Goal: Task Accomplishment & Management: Manage account settings

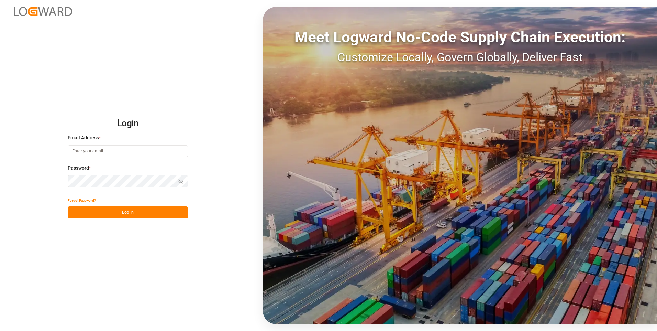
type input "evelyn.aceves@leschaco.com"
click at [179, 180] on div "Show password" at bounding box center [128, 181] width 120 height 12
click at [179, 180] on icon "button" at bounding box center [180, 181] width 3 height 2
click at [140, 215] on button "Log In" at bounding box center [128, 212] width 120 height 12
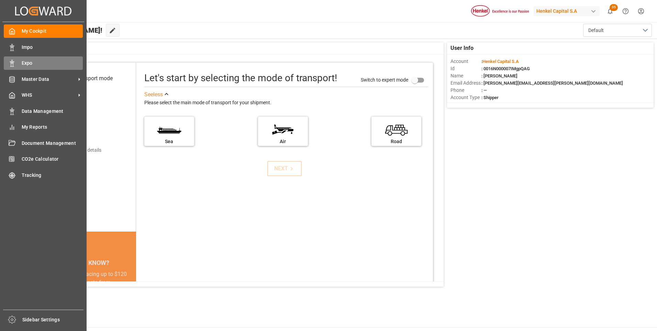
click at [12, 64] on icon at bounding box center [12, 63] width 7 height 7
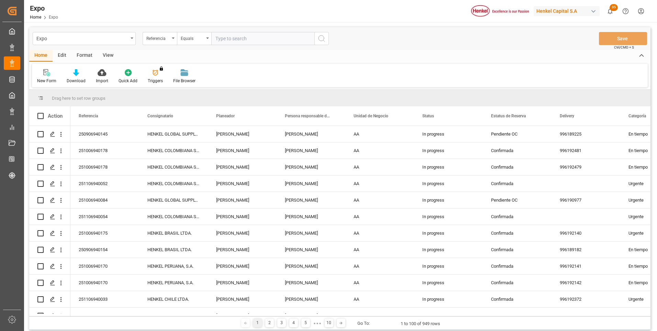
type input "251006940129"
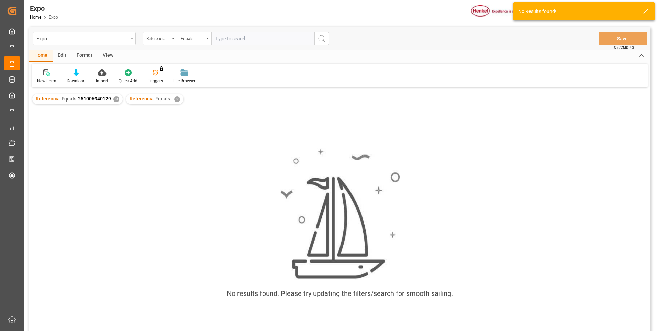
click at [175, 100] on div "✕" at bounding box center [177, 99] width 6 height 6
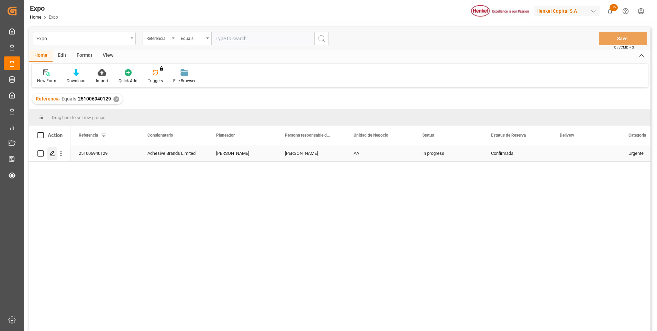
click at [54, 153] on polygon "Press SPACE to select this row." at bounding box center [52, 152] width 3 height 3
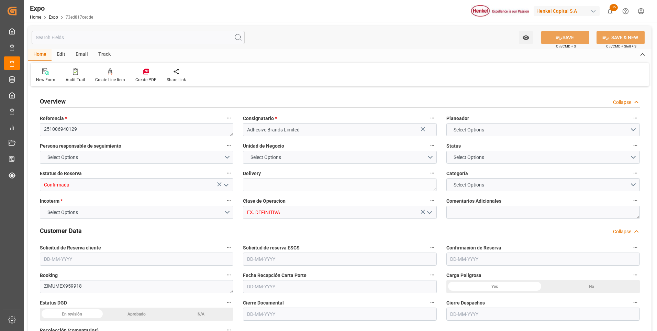
type input "9664275"
type input "9406922"
type input "MXVER"
type input "JMKIN"
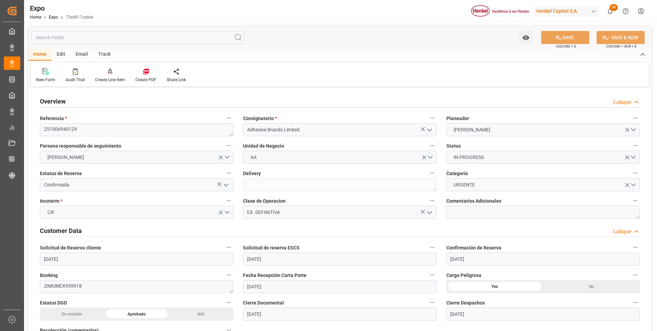
type input "[DATE]"
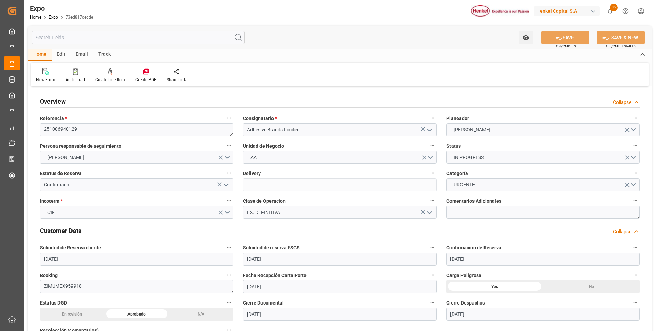
type input "[DATE]"
type input "[DATE] 00:00"
type input "09-10-2025 10:17"
type input "[DATE]"
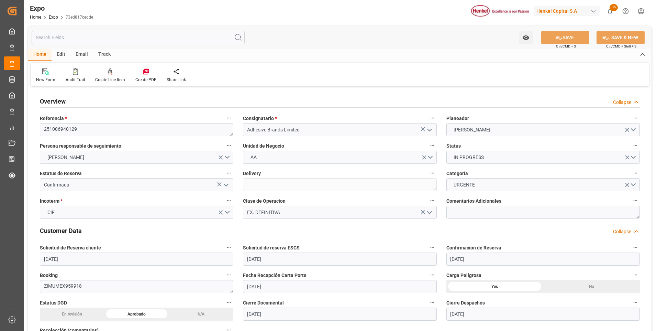
type input "[DATE] 01:00"
type input "[DATE] 00:00"
type input "[DATE] 18:00"
type input "[DATE] 00:00"
type input "13-10-2025 16:20"
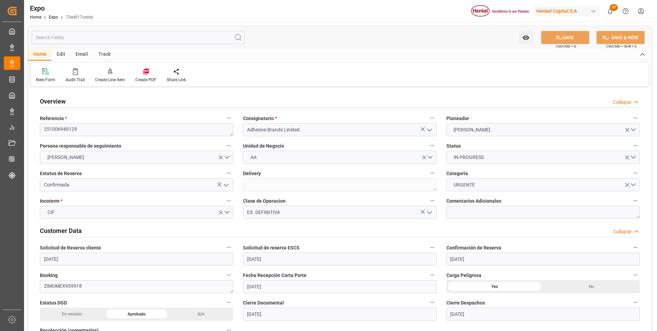
type input "[DATE] 01:00"
type input "[DATE] 18:00"
type input "[DATE] 03:40"
click at [450, 210] on textarea at bounding box center [544, 212] width 194 height 13
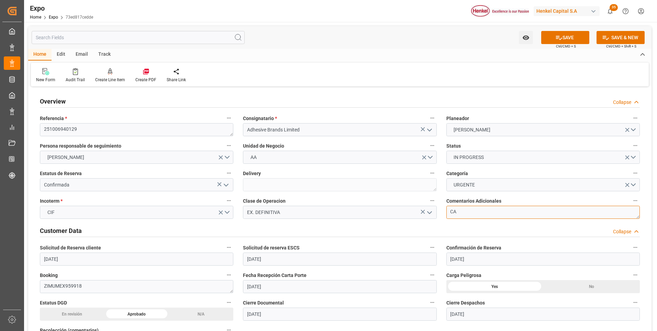
type textarea "C"
type textarea "CONTENEDOR BLOQUEADO POR AUTORIDAD ADUANERA"
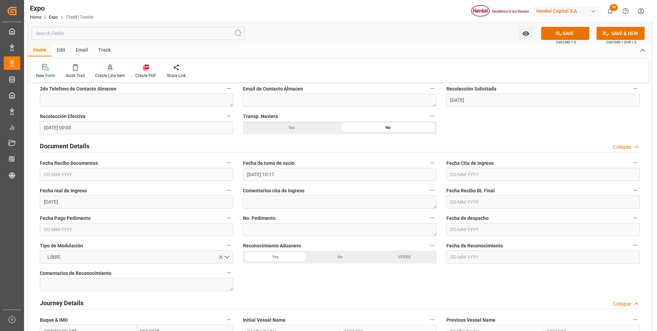
scroll to position [688, 0]
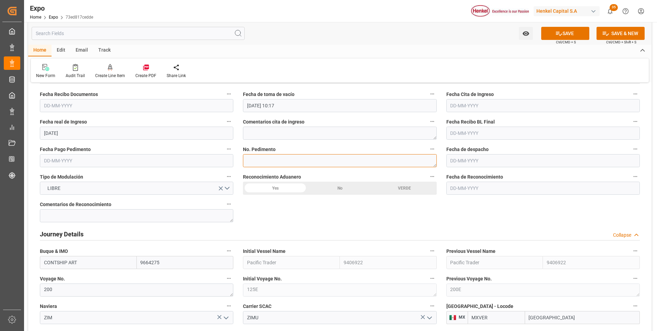
click at [289, 162] on textarea at bounding box center [340, 160] width 194 height 13
paste textarea "25 43 3108 5007956"
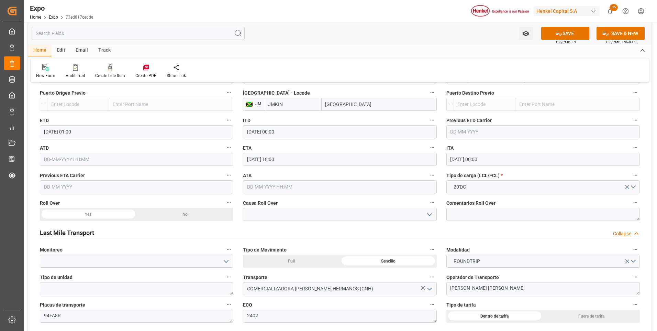
scroll to position [1066, 0]
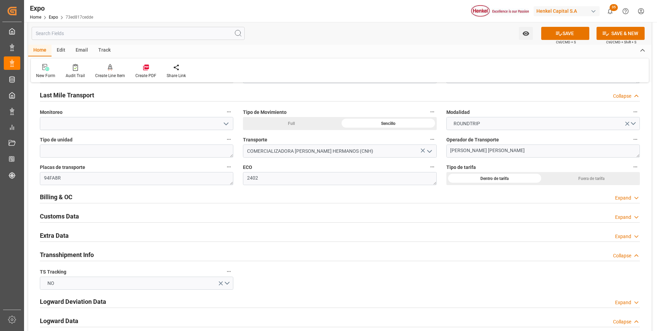
click at [618, 237] on div "Expand" at bounding box center [623, 236] width 16 height 7
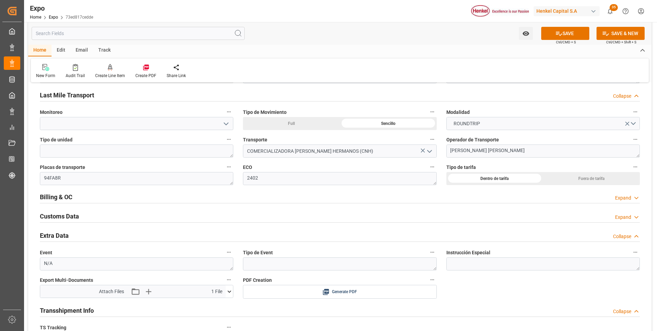
scroll to position [1203, 0]
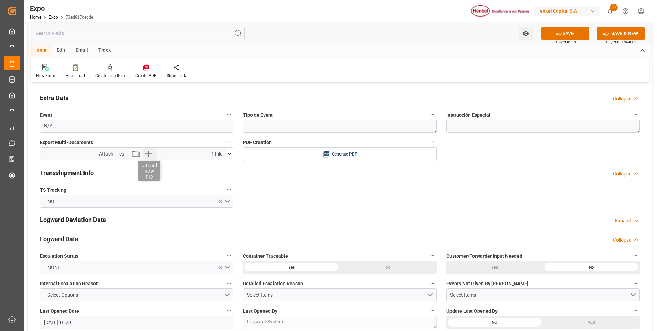
click at [150, 156] on icon "button" at bounding box center [148, 153] width 11 height 11
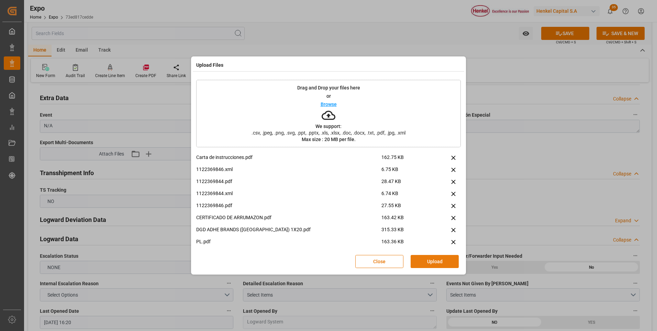
click at [435, 260] on button "Upload" at bounding box center [435, 261] width 48 height 13
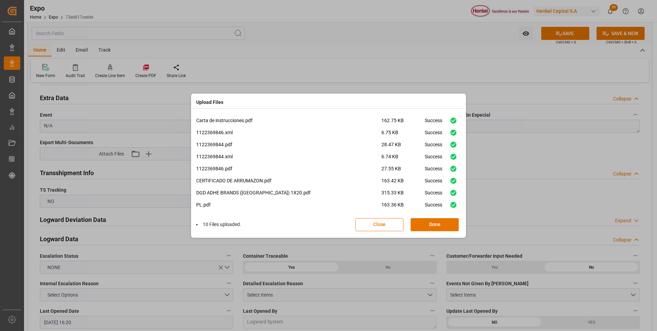
scroll to position [29, 0]
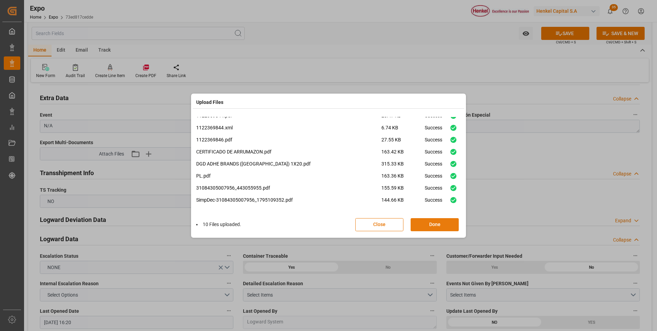
click at [432, 225] on button "Done" at bounding box center [435, 224] width 48 height 13
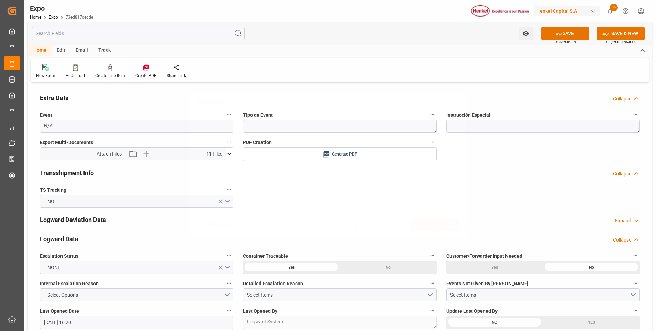
scroll to position [0, 0]
click at [571, 32] on button "SAVE" at bounding box center [566, 33] width 48 height 13
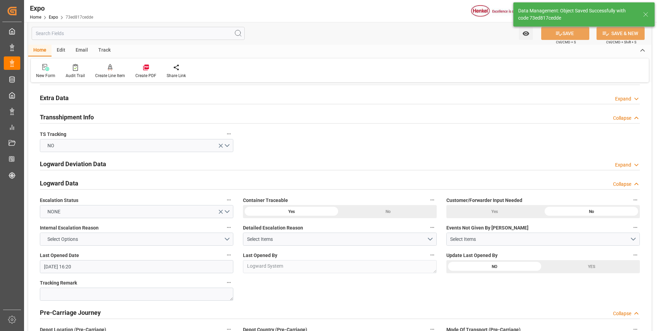
type textarea "25 43 3108 5007956"
type textarea "[PERSON_NAME]"
type input "13-10-2025 23:27"
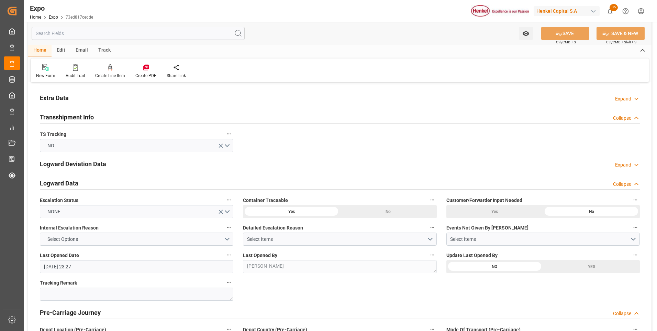
click at [634, 97] on icon at bounding box center [636, 98] width 7 height 7
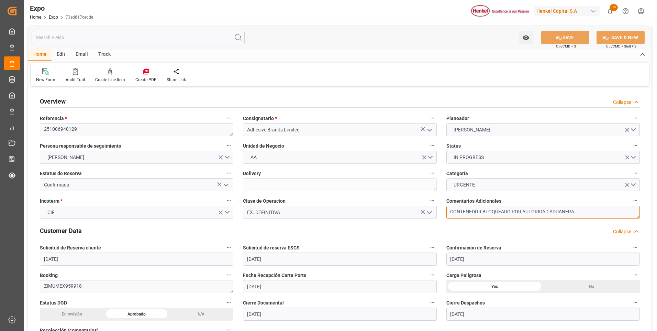
drag, startPoint x: 584, startPoint y: 211, endPoint x: 588, endPoint y: 213, distance: 4.9
click at [584, 211] on textarea "CONTENEDOR BLOQUEADO POR AUTORIDAD ADUANERA" at bounding box center [544, 212] width 194 height 13
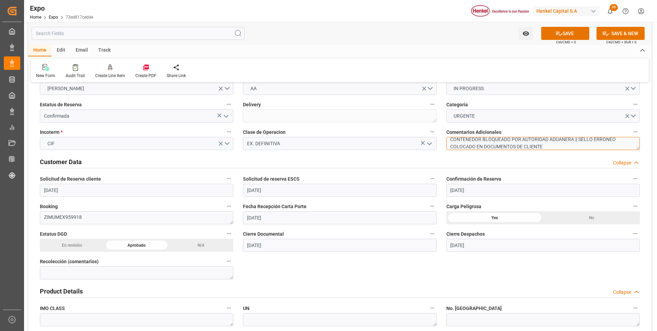
scroll to position [138, 0]
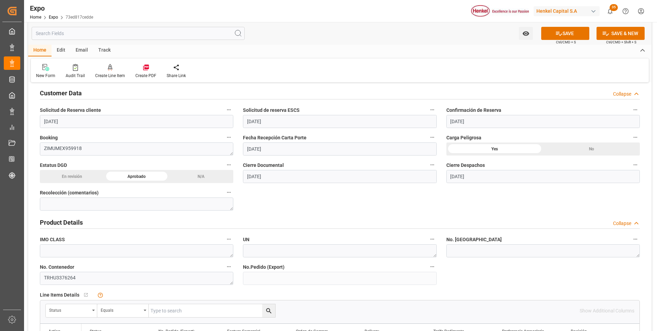
type textarea "CONTENEDOR BLOQUEADO POR AUTORIDAD ADUANERA || SELLO ERRÓNEO COLOCADO EN DOCUME…"
click at [503, 255] on textarea at bounding box center [544, 250] width 194 height 13
paste textarea "A4231505625"
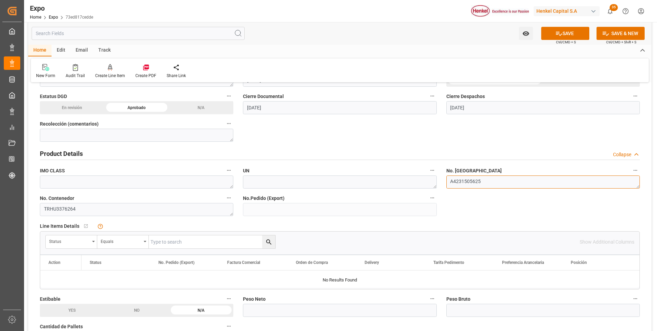
scroll to position [275, 0]
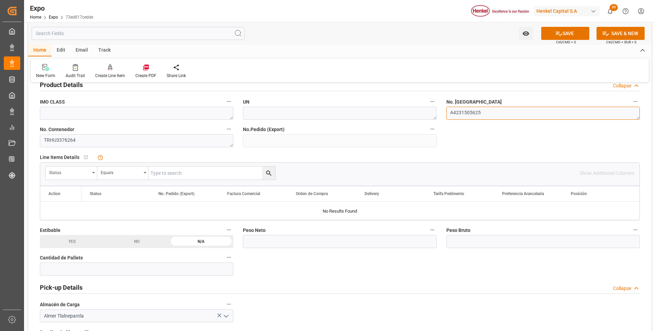
type textarea "A4231505625"
click at [83, 268] on input "text" at bounding box center [137, 268] width 194 height 13
type input "10"
click at [269, 241] on input "text" at bounding box center [340, 241] width 194 height 13
type input "1297.11"
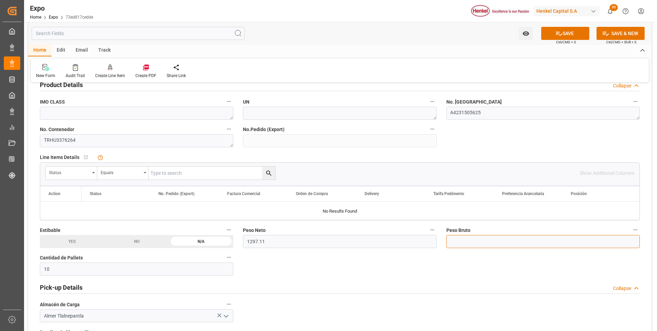
click at [472, 243] on input "text" at bounding box center [544, 241] width 194 height 13
type input "1945.59"
click at [574, 38] on button "SAVE" at bounding box center [566, 33] width 48 height 13
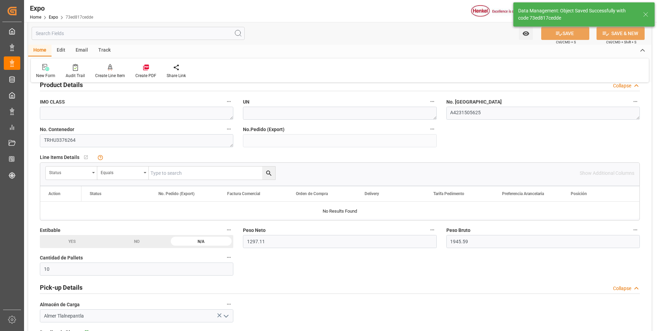
type input "13-10-2025 23:35"
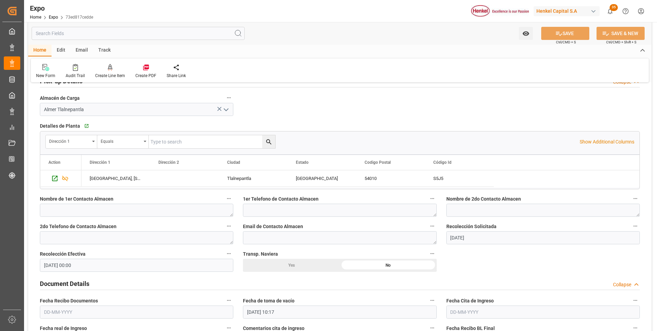
scroll to position [585, 0]
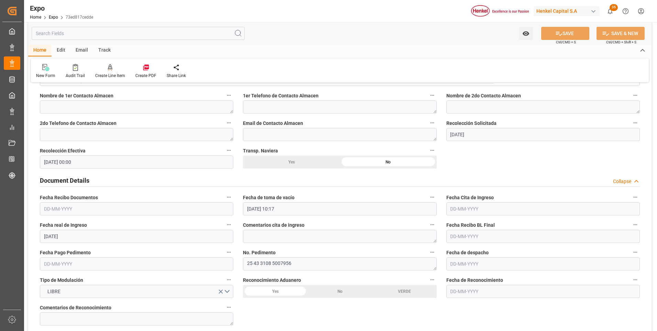
click at [266, 212] on input "09-10-2025 10:17" at bounding box center [340, 208] width 194 height 13
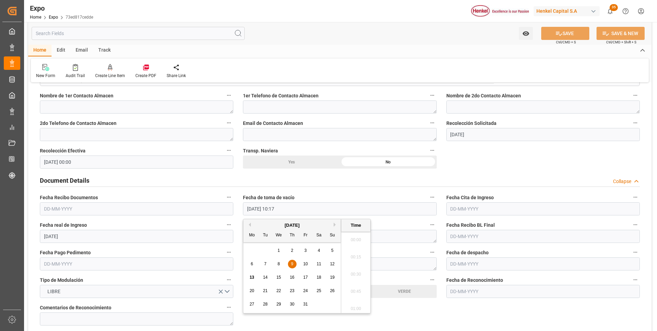
scroll to position [673, 0]
drag, startPoint x: 315, startPoint y: 250, endPoint x: 390, endPoint y: 238, distance: 76.3
click at [315, 250] on div "4" at bounding box center [319, 251] width 9 height 8
type input "[DATE] 10:17"
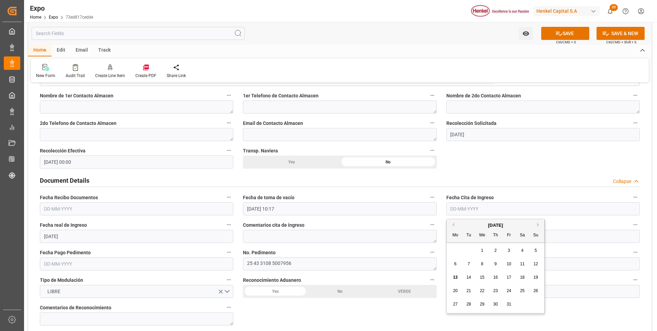
click at [459, 209] on input "text" at bounding box center [544, 208] width 194 height 13
click at [495, 263] on span "9" at bounding box center [496, 263] width 2 height 5
type input "[DATE]"
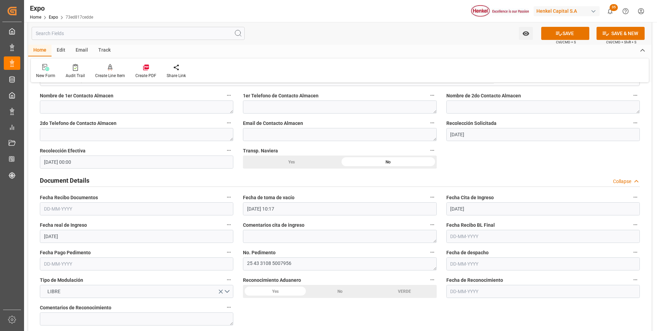
click at [59, 207] on input "text" at bounding box center [137, 208] width 194 height 13
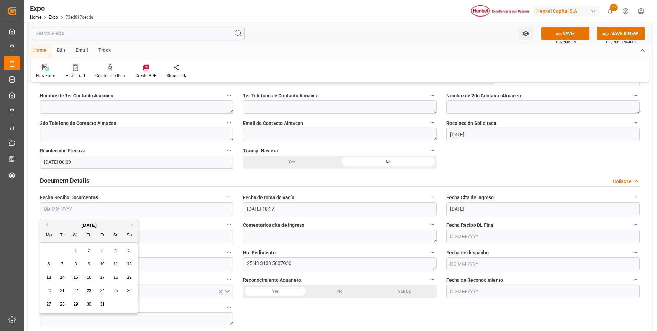
click at [64, 261] on div "7" at bounding box center [62, 264] width 9 height 8
type input "[DATE]"
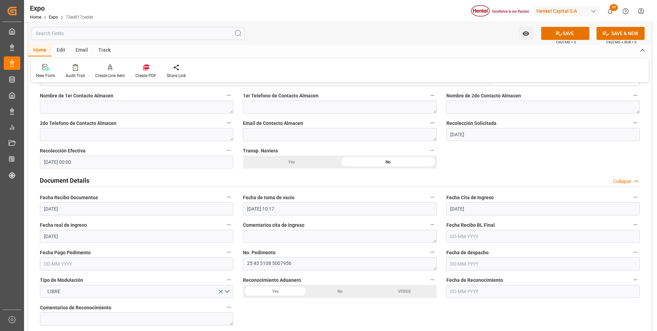
scroll to position [619, 0]
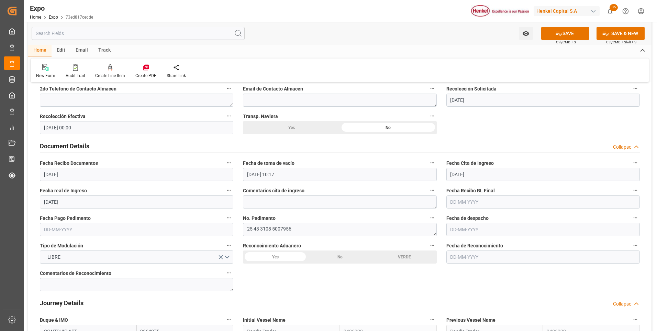
click at [73, 229] on input "text" at bounding box center [137, 229] width 194 height 13
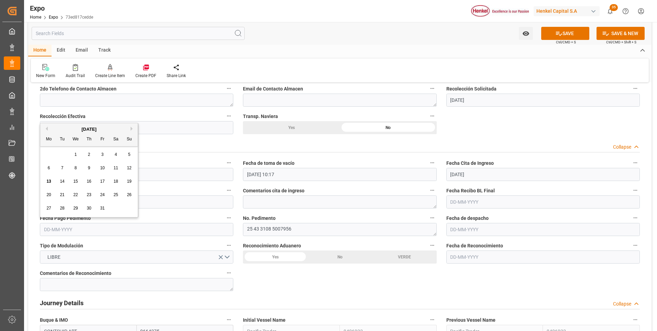
click at [49, 183] on span "13" at bounding box center [48, 181] width 4 height 5
type input "[DATE]"
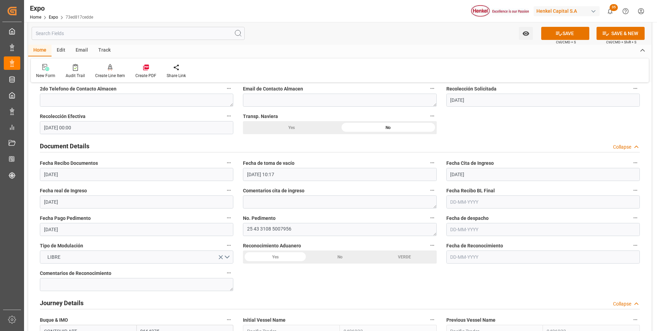
click at [448, 232] on input "text" at bounding box center [544, 229] width 194 height 13
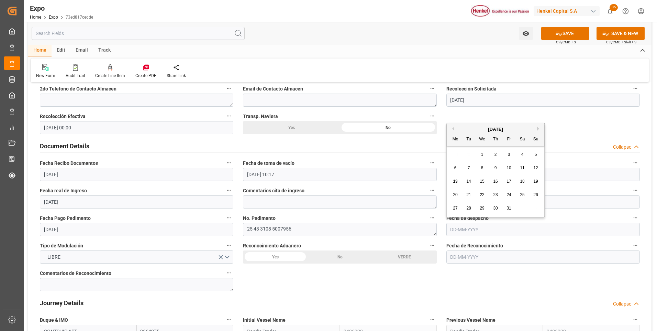
click at [453, 180] on span "13" at bounding box center [455, 181] width 4 height 5
type input "[DATE]"
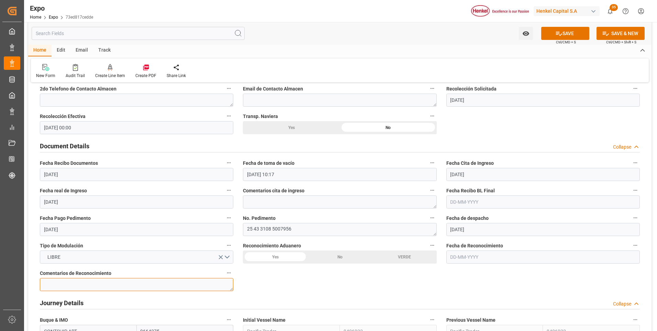
click at [175, 285] on textarea at bounding box center [137, 284] width 194 height 13
type textarea "CONTENEDOR RETENIDO POR LA AUTORIDAD"
click at [344, 253] on div "No" at bounding box center [340, 256] width 65 height 13
click at [553, 39] on button "SAVE" at bounding box center [566, 33] width 48 height 13
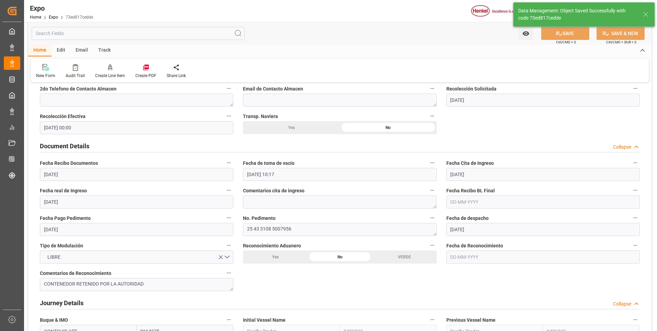
type input "[DATE] 23:37"
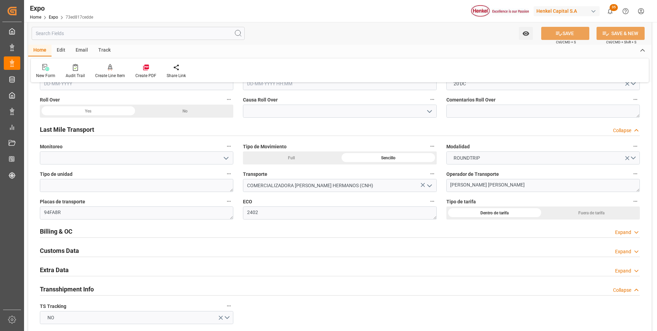
scroll to position [1100, 0]
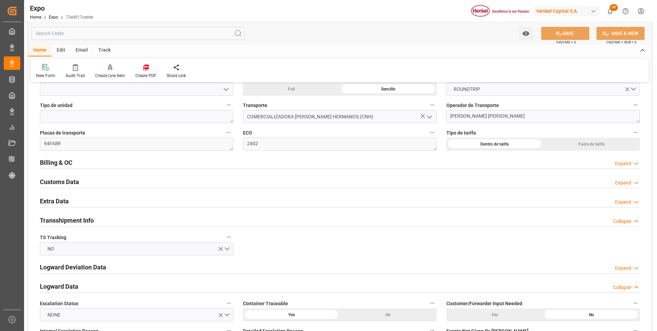
click at [636, 200] on icon at bounding box center [636, 201] width 7 height 7
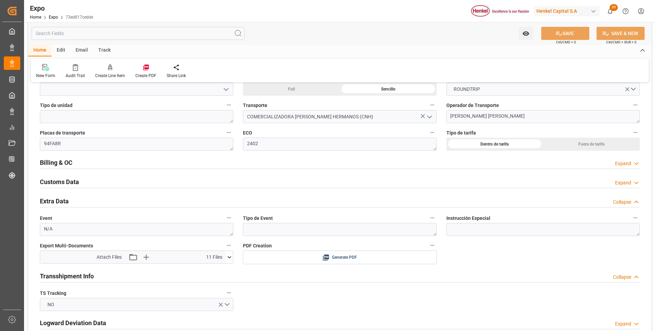
click at [229, 262] on button at bounding box center [229, 257] width 7 height 12
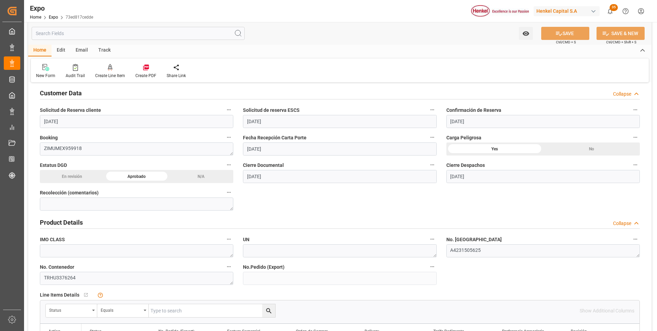
scroll to position [0, 0]
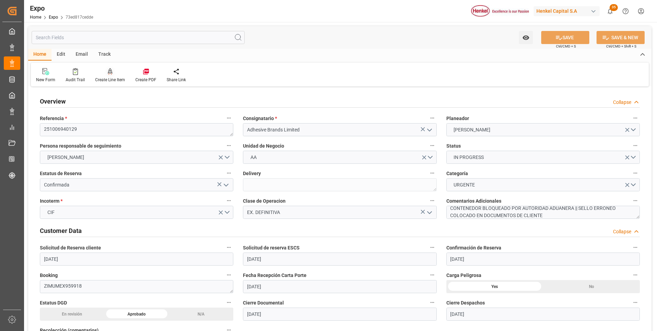
click at [110, 73] on icon at bounding box center [110, 71] width 5 height 6
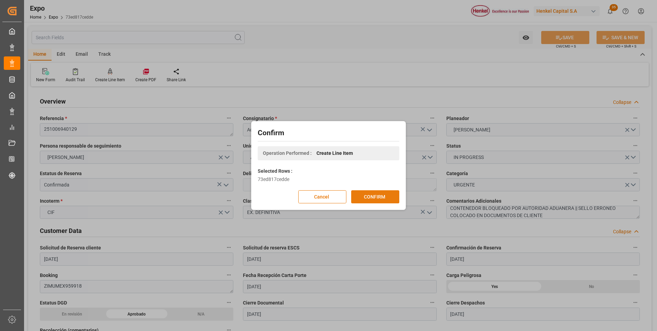
click at [383, 195] on button "CONFIRM" at bounding box center [375, 196] width 48 height 13
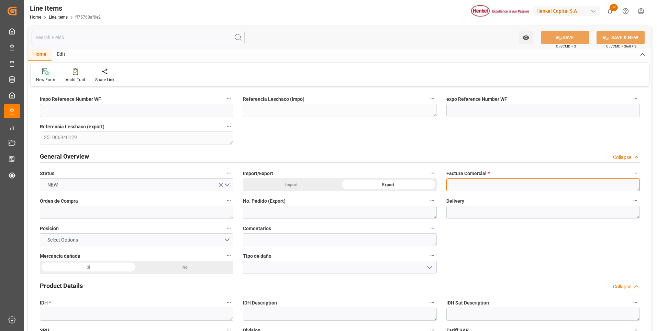
click at [472, 186] on textarea at bounding box center [544, 184] width 194 height 13
paste textarea "1122369844"
type textarea "1122369844"
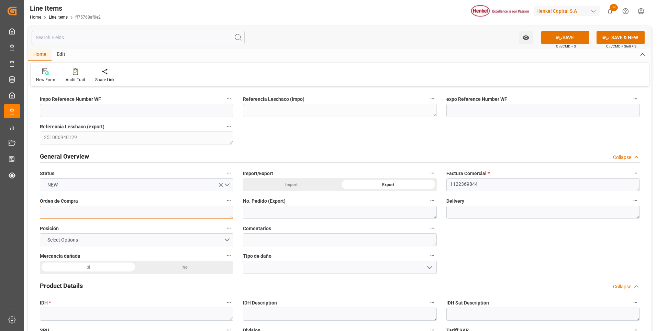
click at [118, 215] on textarea at bounding box center [137, 212] width 194 height 13
paste textarea "ABL-2025/088"
type textarea "ABL-2025/088"
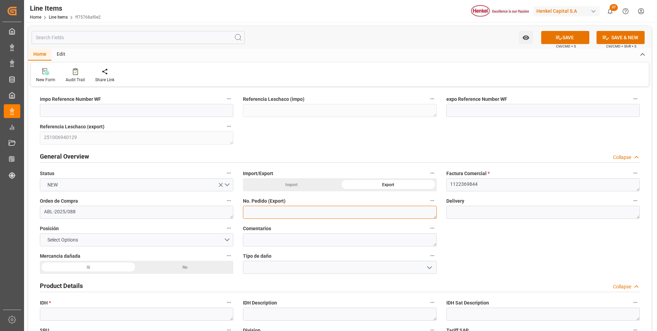
click at [271, 215] on textarea at bounding box center [340, 212] width 194 height 13
paste textarea "424742193"
type textarea "424742193"
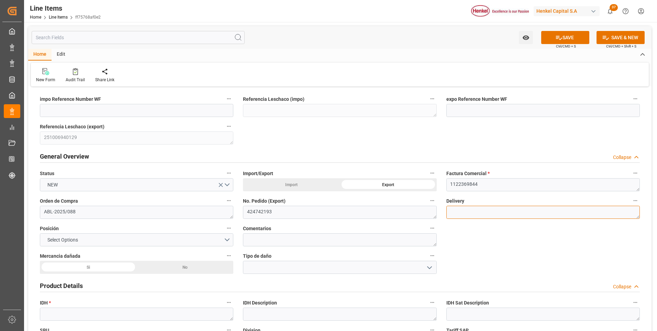
click at [581, 212] on textarea at bounding box center [544, 212] width 194 height 13
paste textarea "969230560"
type textarea "969230560"
click at [174, 268] on div "No" at bounding box center [185, 267] width 97 height 13
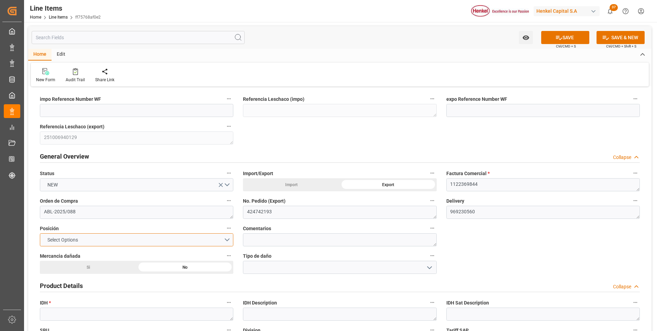
click at [226, 240] on button "Select Options" at bounding box center [137, 239] width 194 height 13
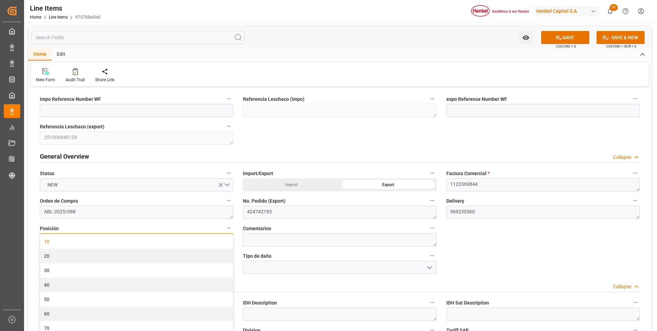
click at [134, 244] on div "10" at bounding box center [136, 241] width 193 height 14
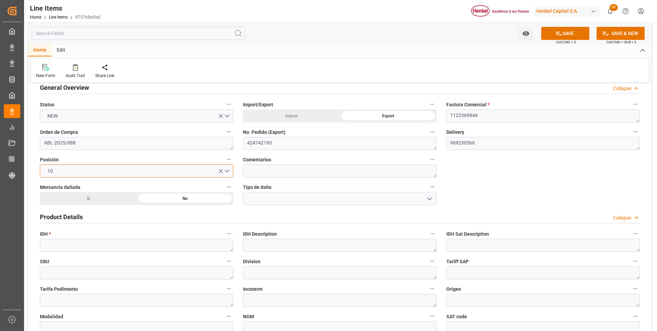
scroll to position [103, 0]
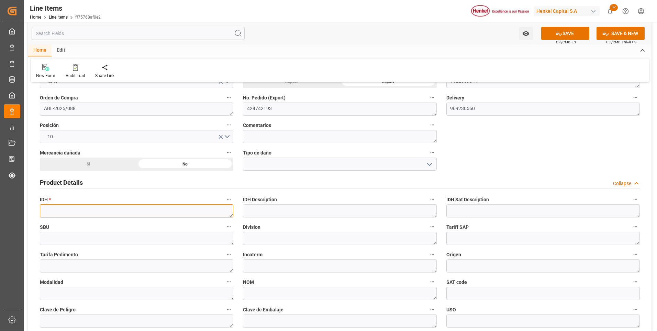
click at [58, 207] on textarea at bounding box center [137, 210] width 194 height 13
paste textarea "2366582"
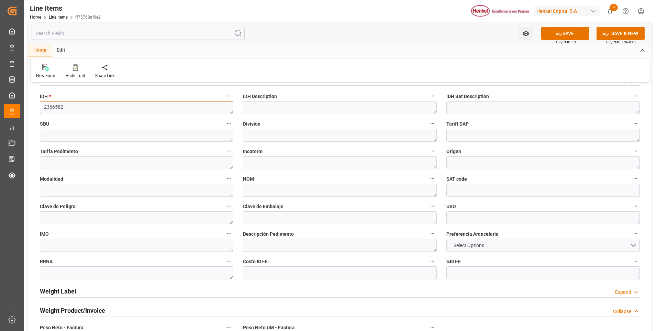
scroll to position [344, 0]
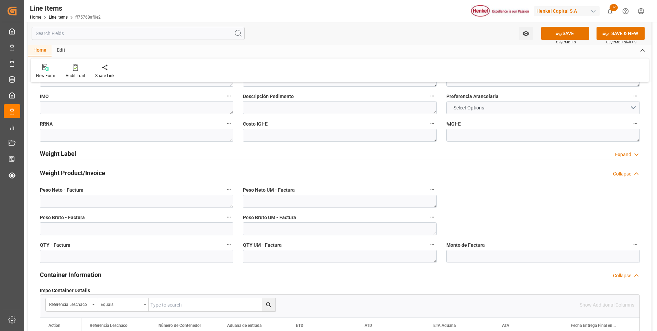
type textarea "2366582"
click at [326, 200] on textarea at bounding box center [340, 201] width 194 height 13
type textarea "KG"
click at [320, 228] on textarea at bounding box center [340, 228] width 194 height 13
type textarea "KG"
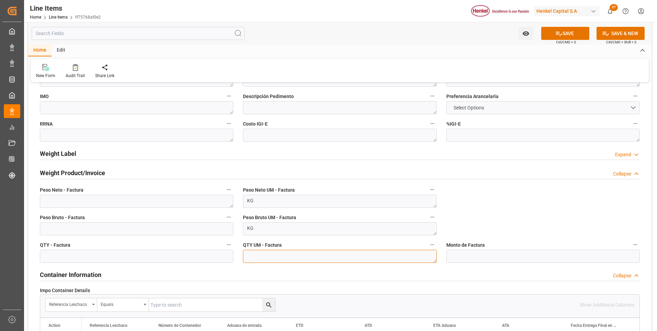
click at [315, 251] on textarea at bounding box center [340, 256] width 194 height 13
type textarea "KG"
click at [130, 200] on textarea at bounding box center [137, 201] width 194 height 13
paste textarea "489,600"
type textarea "489,600"
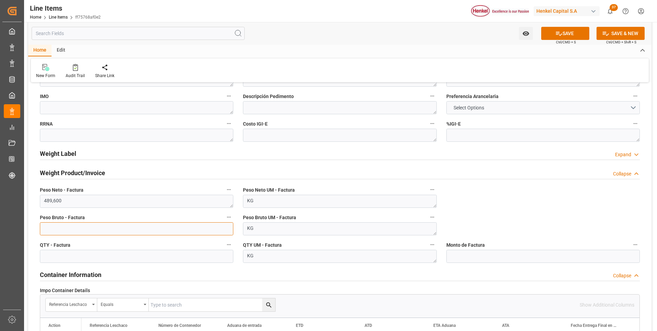
click at [133, 228] on input "text" at bounding box center [137, 228] width 194 height 13
type input "668.872"
click at [141, 254] on input "text" at bounding box center [137, 256] width 194 height 13
click at [454, 253] on input "text" at bounding box center [544, 256] width 194 height 13
paste input "text"
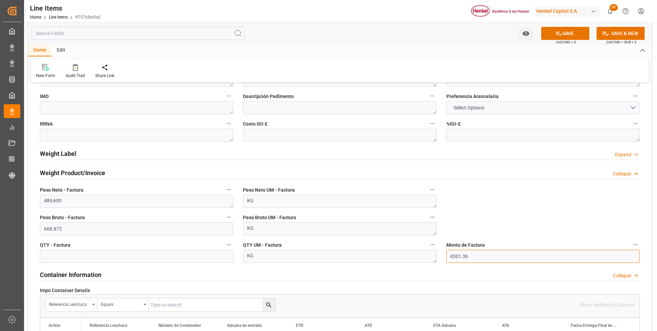
type input "4301.36"
click at [223, 254] on input "text" at bounding box center [137, 256] width 194 height 13
type input "160"
click at [274, 252] on textarea "KG" at bounding box center [340, 256] width 194 height 13
type textarea "K"
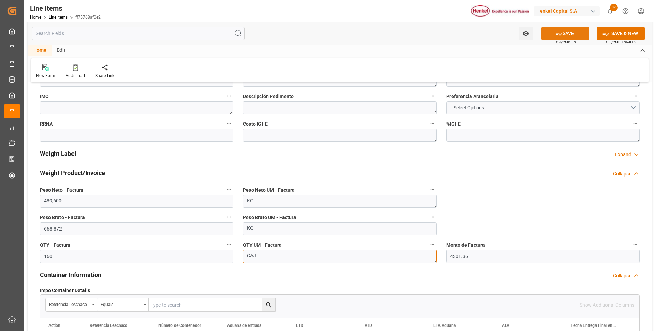
type textarea "CAJ"
click at [569, 30] on button "SAVE" at bounding box center [566, 33] width 48 height 13
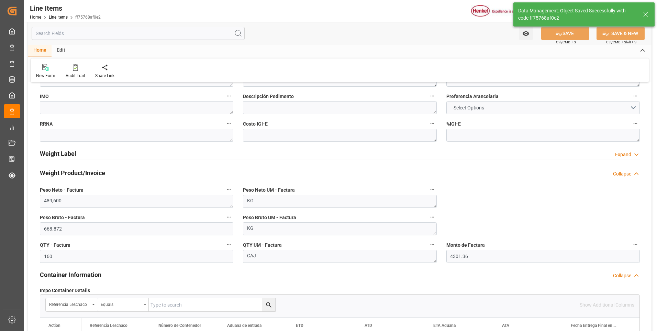
type textarea "Pattex Contact 250ml can SX"
type input "31201600"
type textarea "1133"
type textarea "4G"
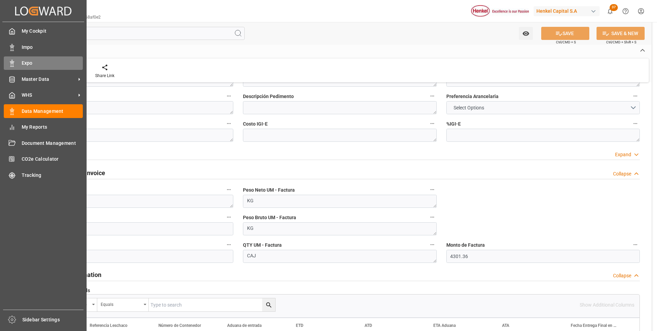
click at [18, 67] on div "Expo Expo" at bounding box center [43, 62] width 79 height 13
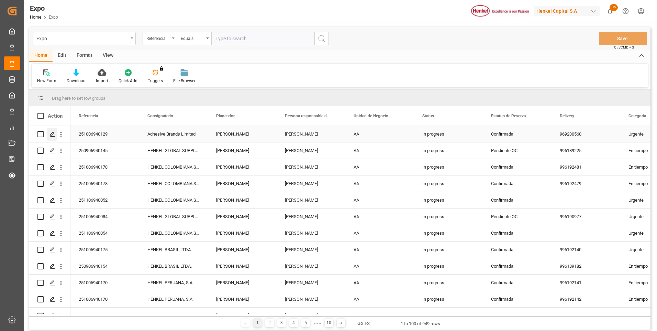
click at [53, 134] on icon "Press SPACE to select this row." at bounding box center [53, 134] width 6 height 6
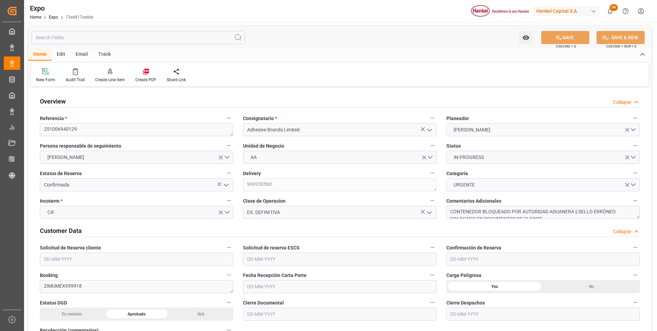
type input "1297.11"
type input "1945.59"
type input "10"
type input "9664275"
type input "9406922"
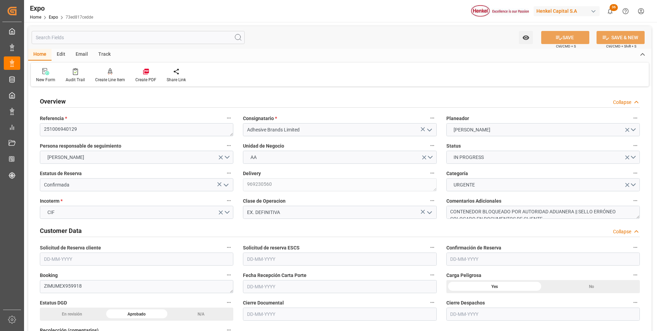
type input "9406922"
type input "MXVER"
type input "JMKIN"
type input "[DATE]"
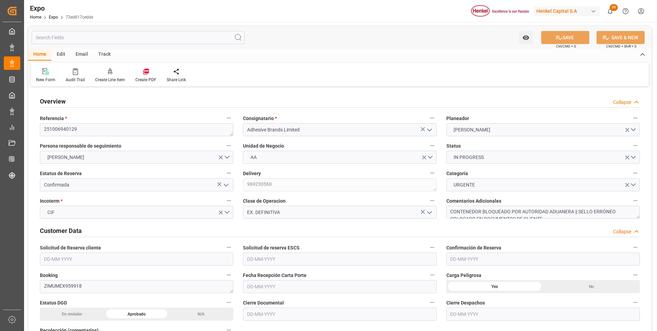
type input "[DATE]"
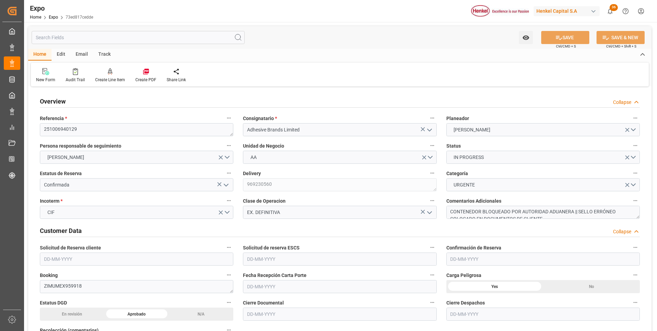
type input "[DATE] 00:00"
type input "[DATE]"
type input "[DATE] 10:17"
type input "[DATE]"
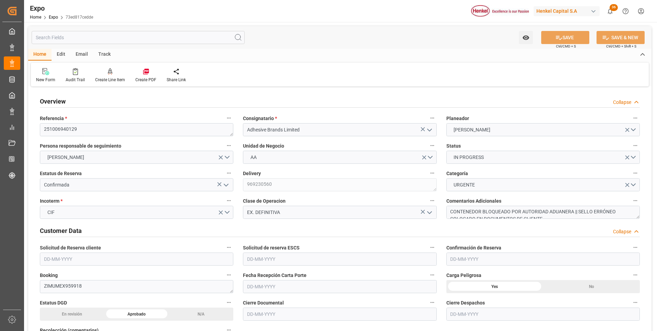
type input "[DATE]"
type input "[DATE] 01:00"
type input "[DATE] 00:00"
type input "[DATE] 18:00"
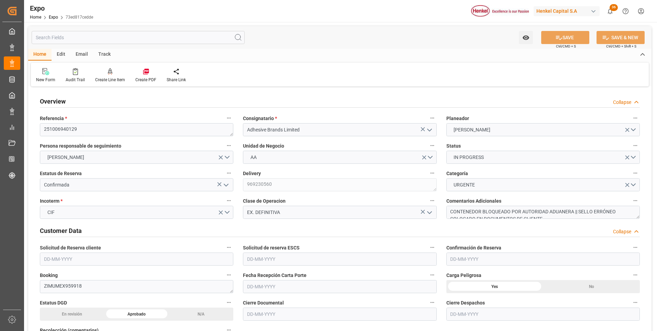
type input "[DATE] 00:00"
type input "[DATE] 23:37"
type input "[DATE] 01:00"
type input "[DATE] 18:00"
type input "[DATE] 03:40"
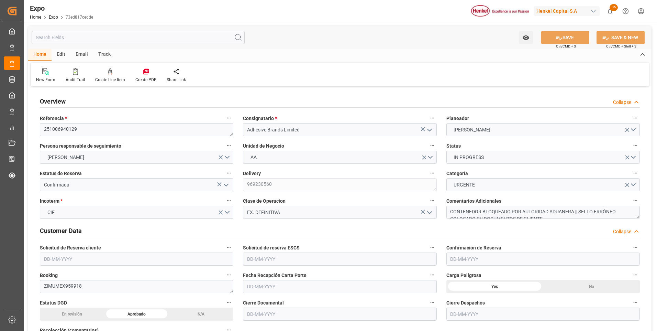
type input "[DATE] 03:40"
click at [104, 73] on div at bounding box center [110, 71] width 30 height 7
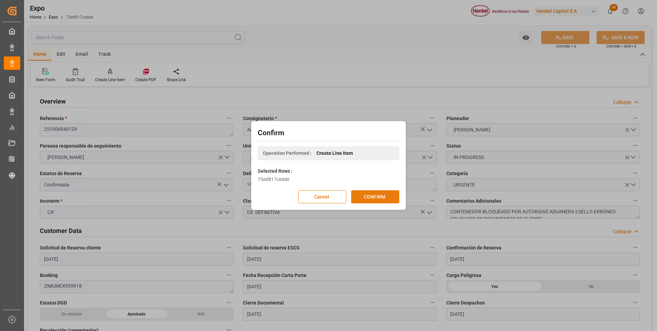
click at [383, 194] on button "CONFIRM" at bounding box center [375, 196] width 48 height 13
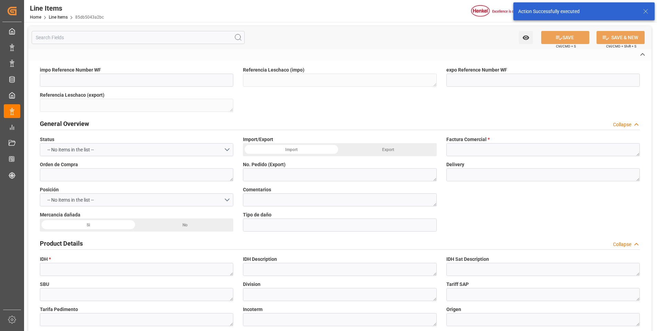
type textarea "251006940129"
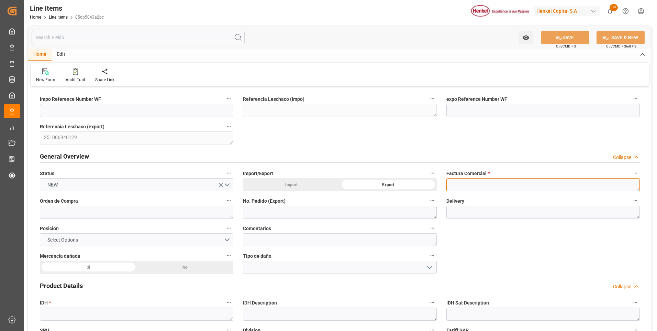
click at [469, 186] on textarea at bounding box center [544, 184] width 194 height 13
paste textarea "1122369846"
type textarea "1122369846"
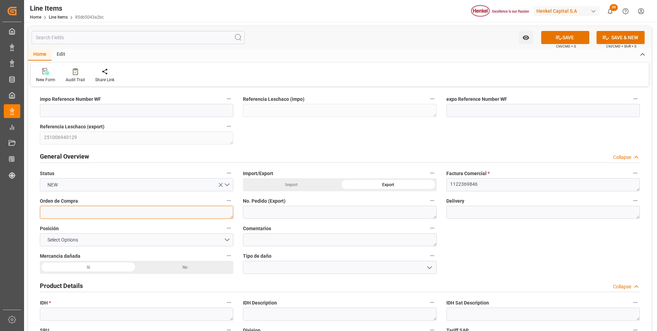
click at [182, 215] on textarea at bounding box center [137, 212] width 194 height 13
paste textarea "ABL-2025/092b"
type textarea "ABL-2025/092b"
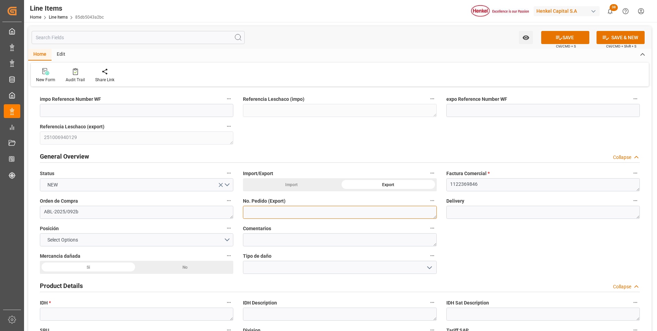
click at [283, 210] on textarea at bounding box center [340, 212] width 194 height 13
paste textarea "424991760"
type textarea "424991760"
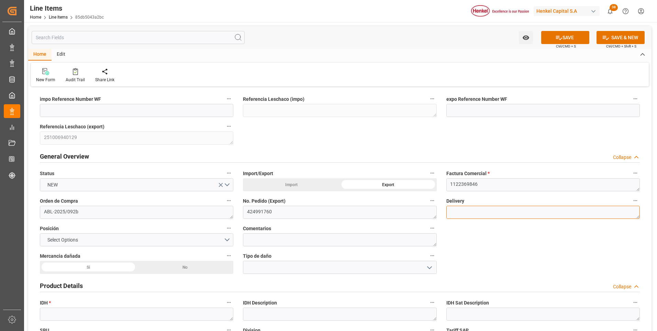
click at [530, 212] on textarea at bounding box center [544, 212] width 194 height 13
paste textarea "969284483"
type textarea "969284483"
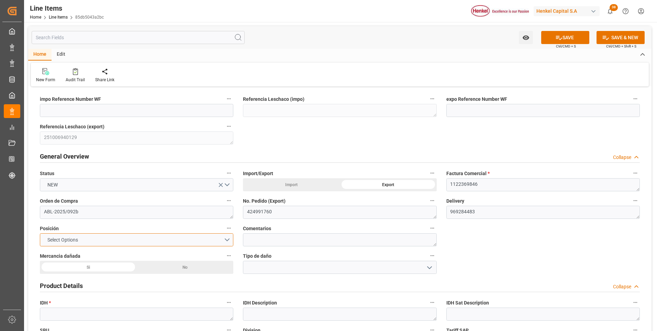
click at [191, 245] on button "Select Options" at bounding box center [137, 239] width 194 height 13
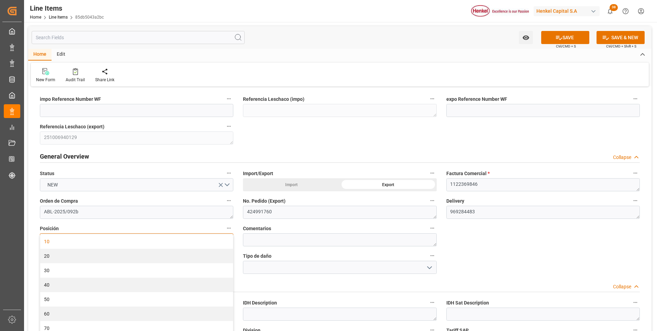
click at [191, 244] on div "10" at bounding box center [136, 241] width 193 height 14
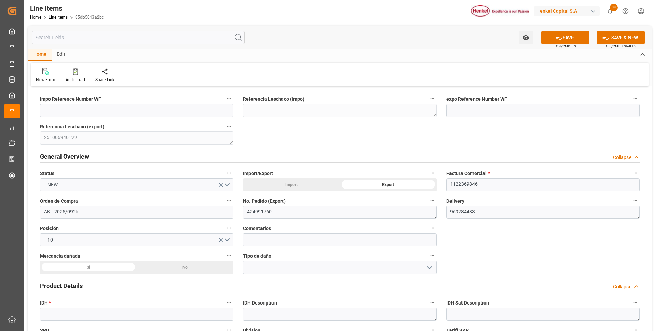
click at [192, 268] on div "No" at bounding box center [185, 267] width 97 height 13
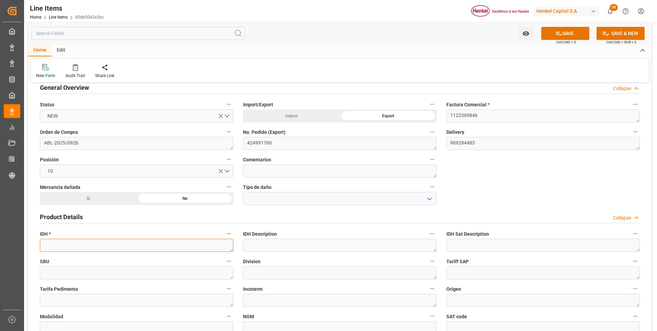
click at [86, 248] on textarea at bounding box center [137, 245] width 194 height 13
paste textarea "2366580"
type textarea "2366580"
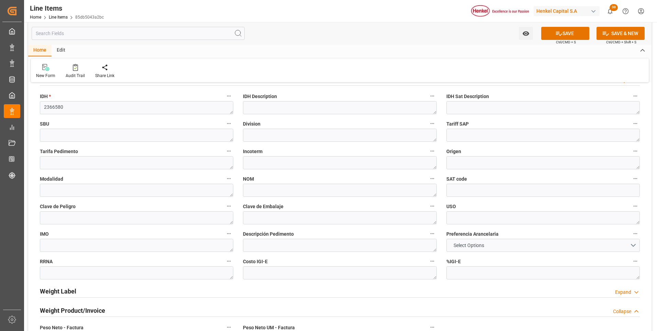
scroll to position [378, 0]
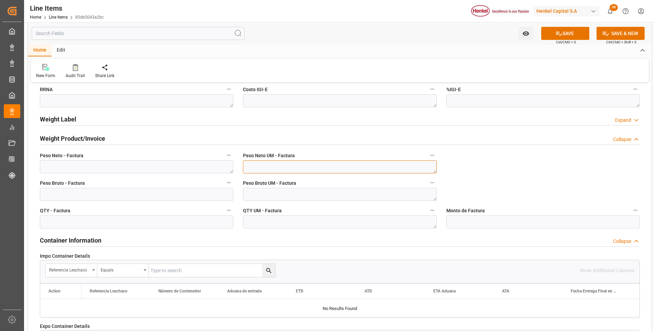
click at [375, 169] on textarea at bounding box center [340, 166] width 194 height 13
type textarea "KG"
click at [357, 197] on textarea "K" at bounding box center [340, 194] width 194 height 13
type textarea "KG"
click at [353, 224] on textarea at bounding box center [340, 221] width 194 height 13
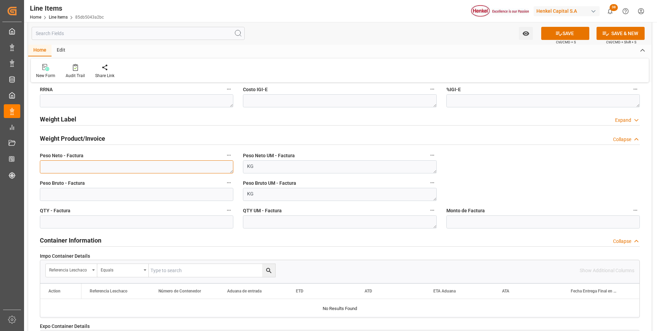
click at [114, 168] on textarea at bounding box center [137, 166] width 194 height 13
paste textarea "807,510"
type textarea "807,510"
click at [102, 191] on input "text" at bounding box center [137, 194] width 194 height 13
type input "1276.716"
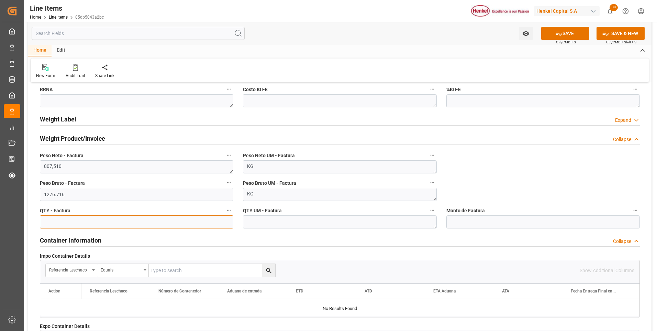
click at [118, 221] on input "text" at bounding box center [137, 221] width 194 height 13
type input "1004"
click at [260, 223] on textarea at bounding box center [340, 221] width 194 height 13
type textarea "CAJ"
click at [571, 32] on button "SAVE" at bounding box center [566, 33] width 48 height 13
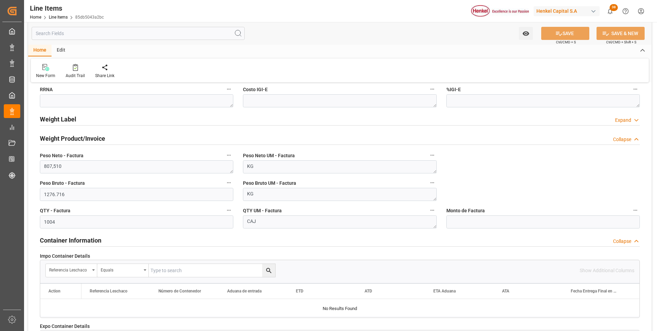
type textarea "ABL-2025/092b"
type textarea "Pattex Contact 50ml Blister SX"
type input "31201600"
type textarea "1133"
type textarea "4G"
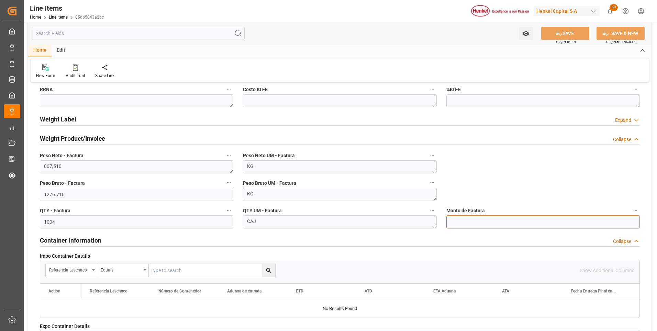
click at [524, 223] on input "text" at bounding box center [544, 221] width 194 height 13
type input "17761.16"
click at [582, 33] on button "SAVE" at bounding box center [566, 33] width 48 height 13
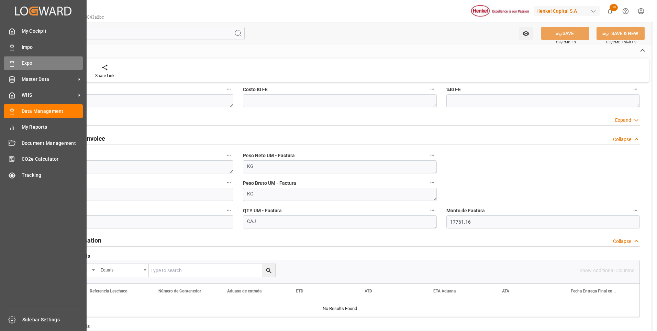
click at [10, 62] on icon at bounding box center [12, 63] width 7 height 7
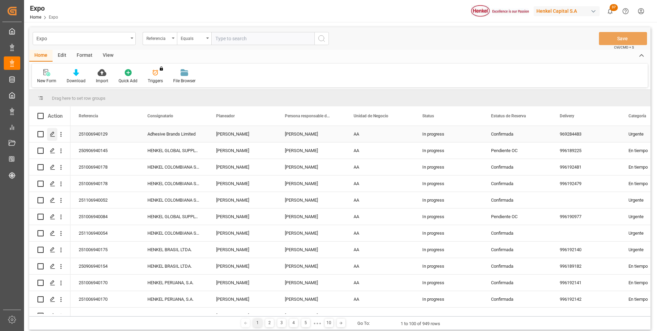
click at [53, 135] on icon "Press SPACE to select this row." at bounding box center [53, 134] width 6 height 6
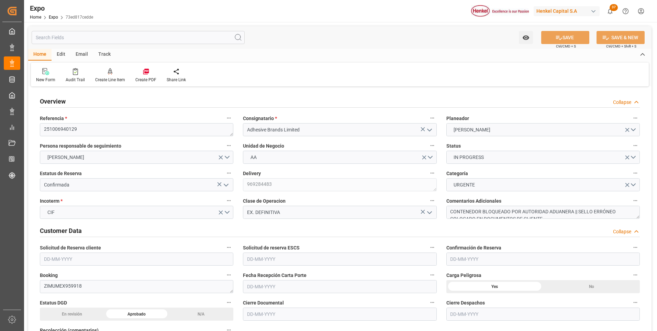
type input "1297.11"
type input "1945.59"
type input "10"
type input "9664275"
type input "9406922"
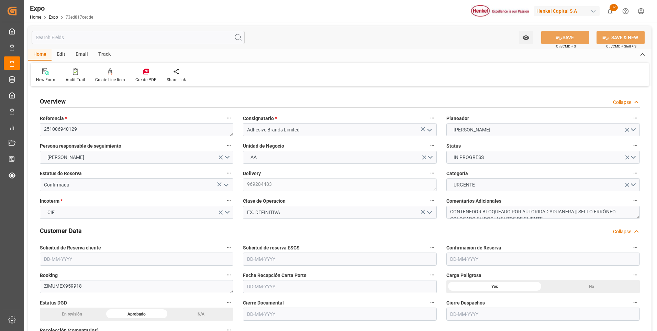
type input "9406922"
type input "MXVER"
type input "JMKIN"
type input "[DATE]"
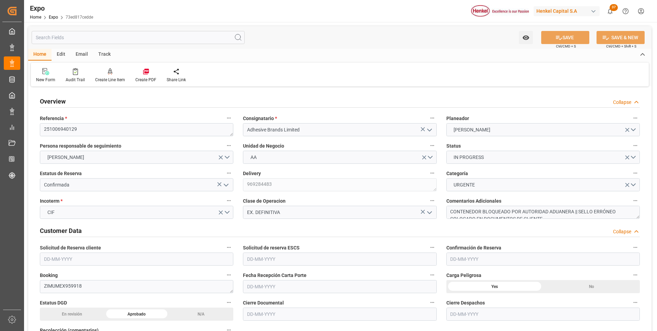
type input "[DATE]"
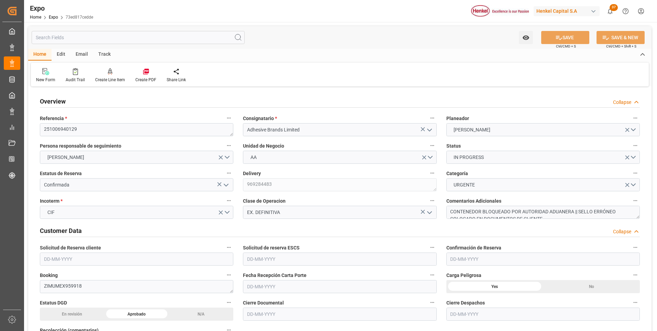
type input "[DATE] 00:00"
type input "[DATE]"
type input "[DATE] 10:17"
type input "[DATE]"
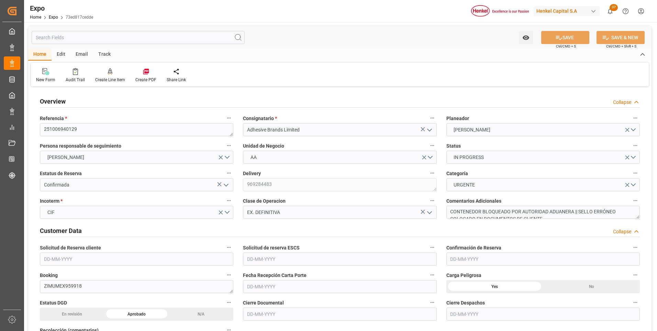
type input "[DATE]"
type input "[DATE] 01:00"
type input "[DATE] 00:00"
type input "[DATE] 18:00"
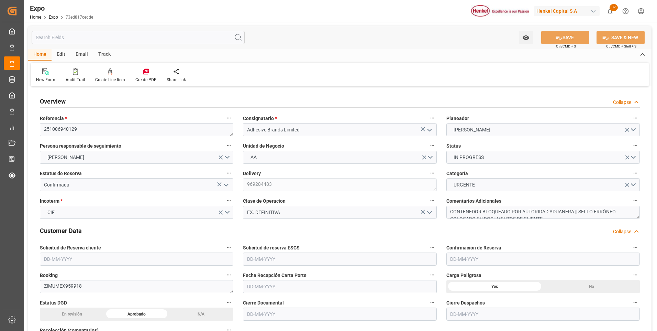
type input "[DATE] 00:00"
type input "[DATE] 23:37"
type input "[DATE] 01:00"
type input "[DATE] 18:00"
type input "[DATE] 03:40"
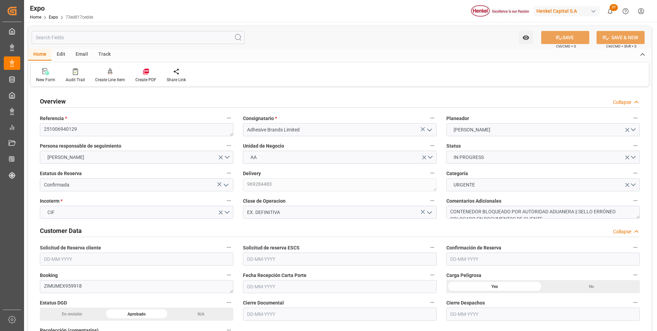
type input "[DATE] 03:40"
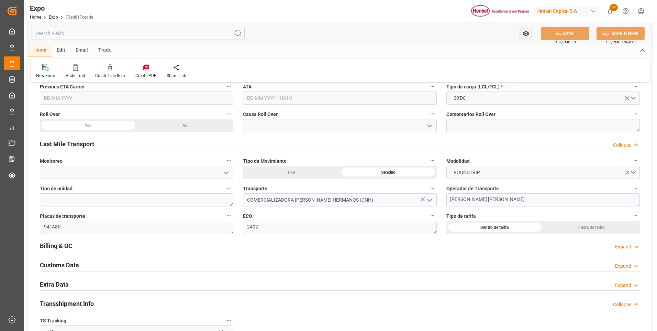
scroll to position [1100, 0]
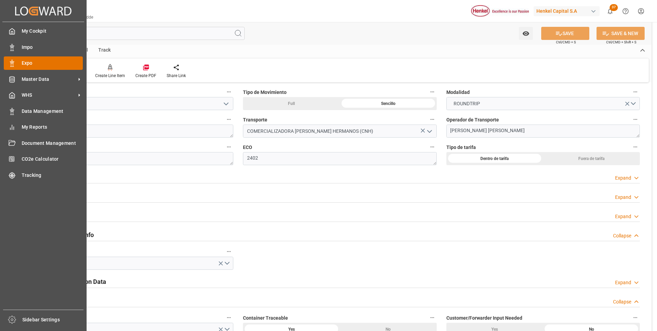
click at [18, 59] on div "Expo Expo" at bounding box center [43, 62] width 79 height 13
